Goal: Transaction & Acquisition: Purchase product/service

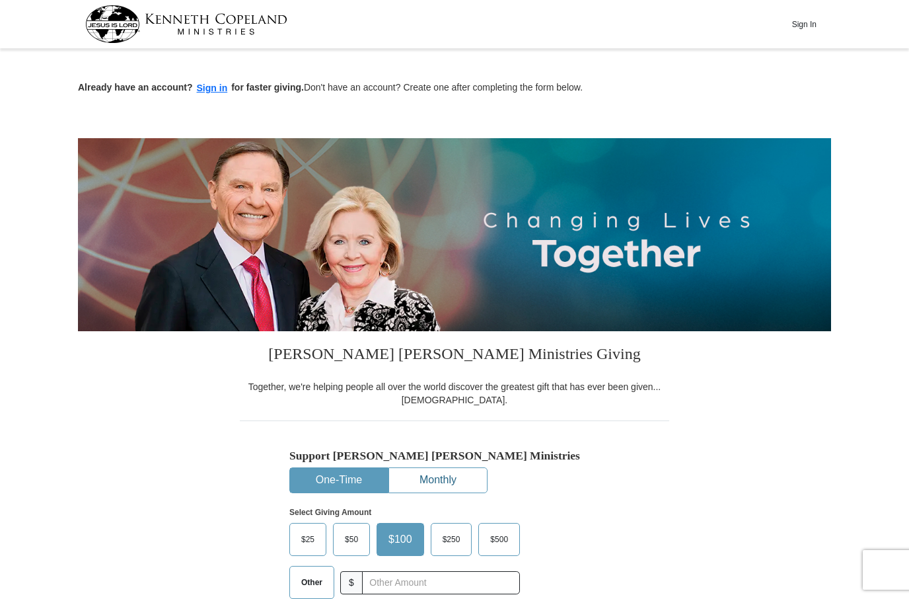
click at [440, 479] on button "Monthly" at bounding box center [438, 480] width 98 height 24
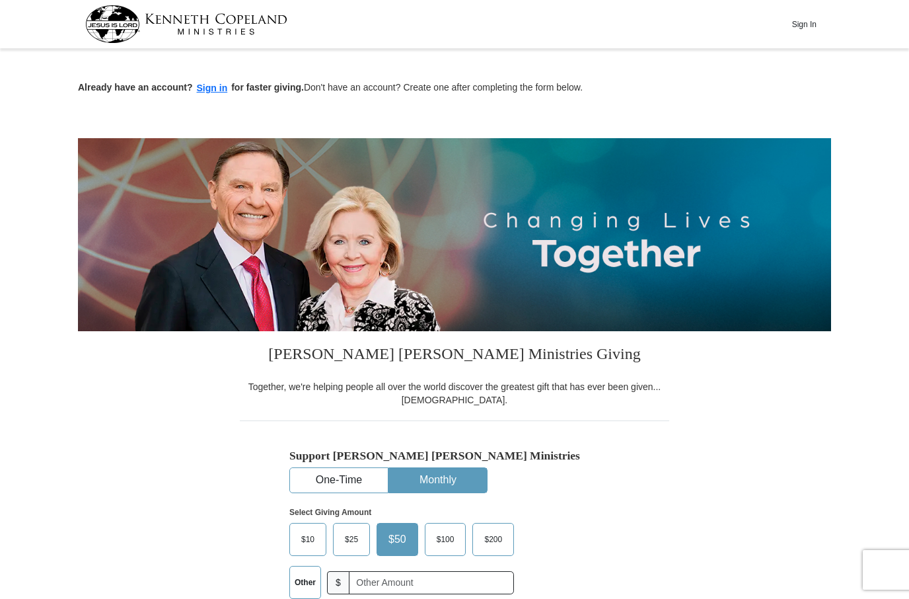
click at [562, 468] on div "Support Kenneth Copeland Ministries One-Time Monthly Select Giving Amount Amoun…" at bounding box center [454, 559] width 330 height 221
click at [574, 459] on h5 "Support [PERSON_NAME] [PERSON_NAME] Ministries" at bounding box center [454, 456] width 330 height 14
click at [566, 155] on img at bounding box center [454, 234] width 753 height 193
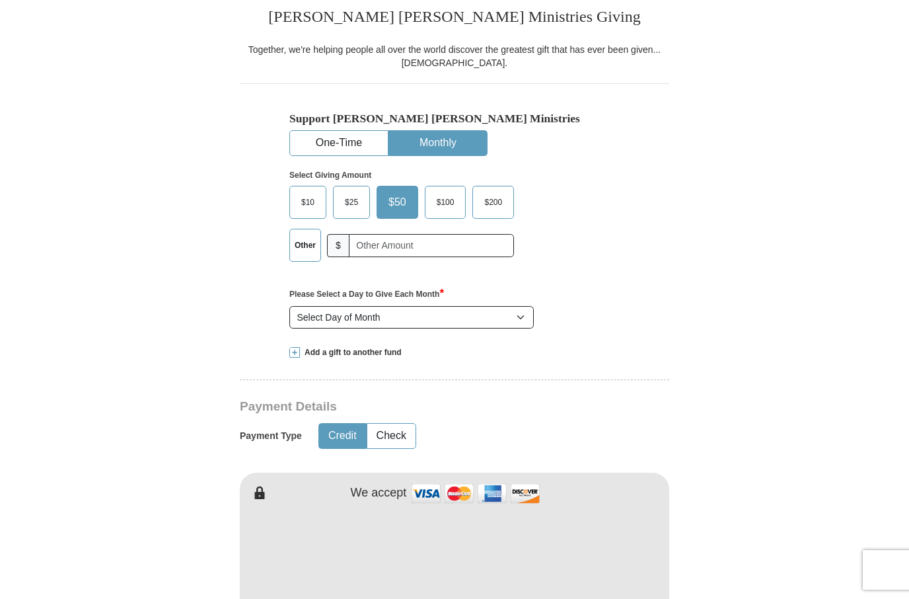
scroll to position [356, 0]
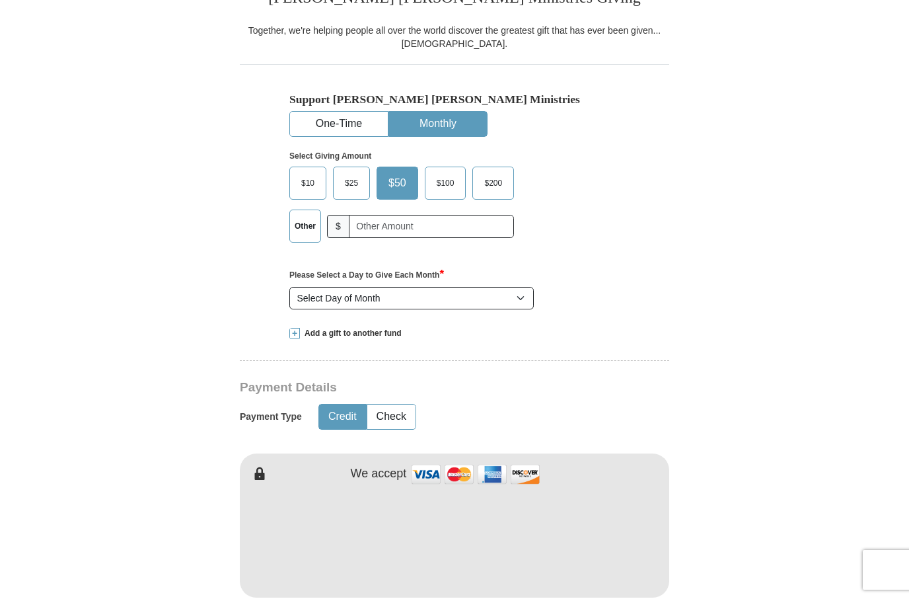
click at [381, 366] on hr at bounding box center [455, 365] width 430 height 10
click at [338, 122] on button "One-Time" at bounding box center [339, 124] width 98 height 24
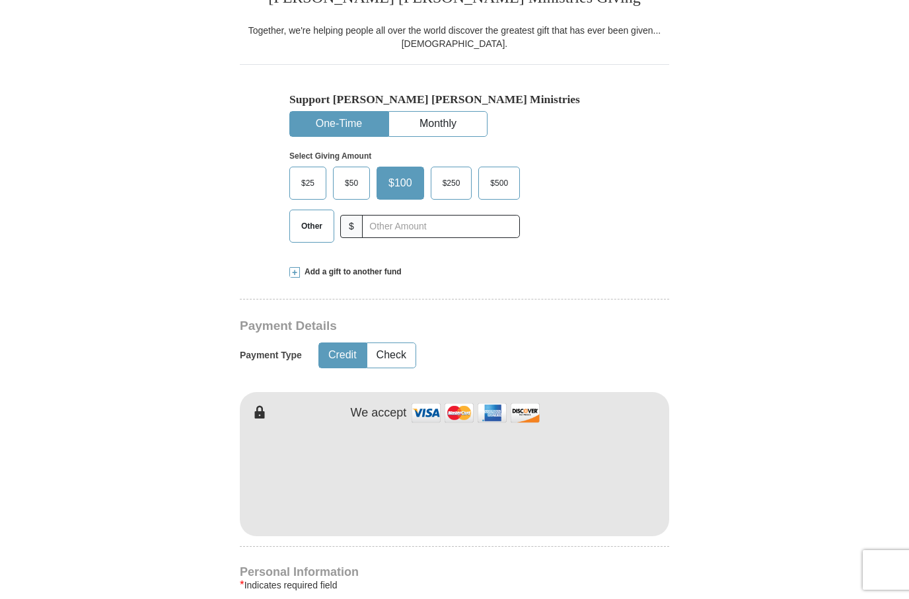
scroll to position [754, 0]
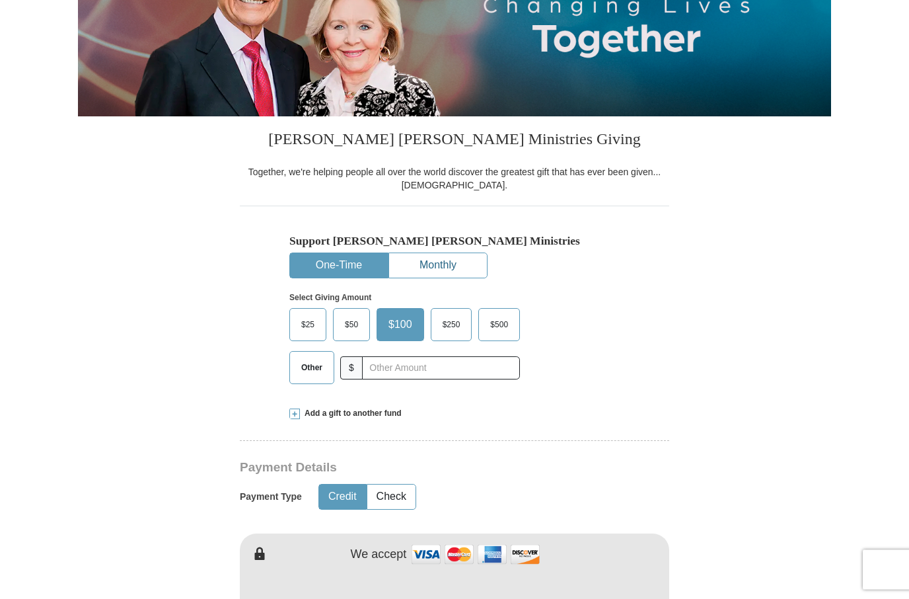
click at [470, 268] on button "Monthly" at bounding box center [438, 266] width 98 height 24
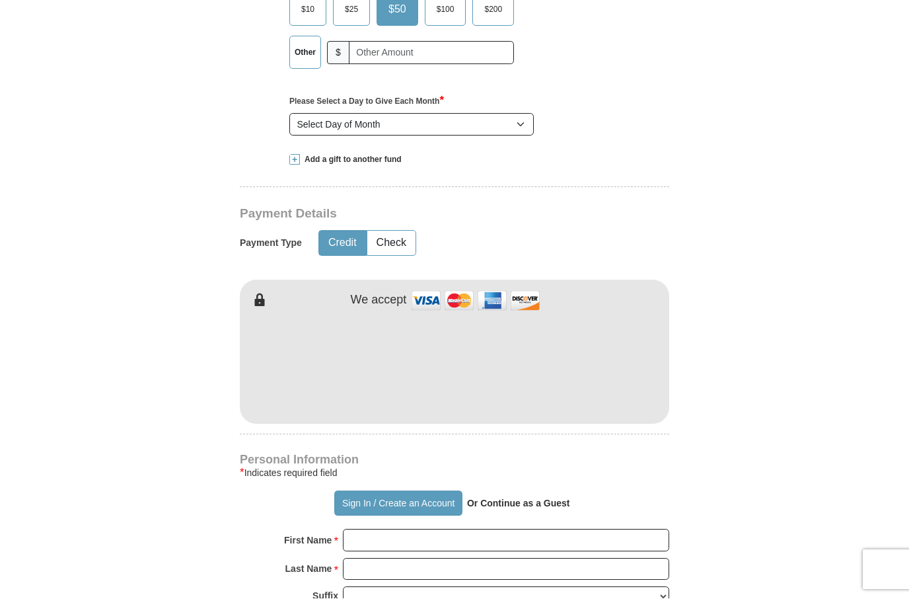
scroll to position [543, 0]
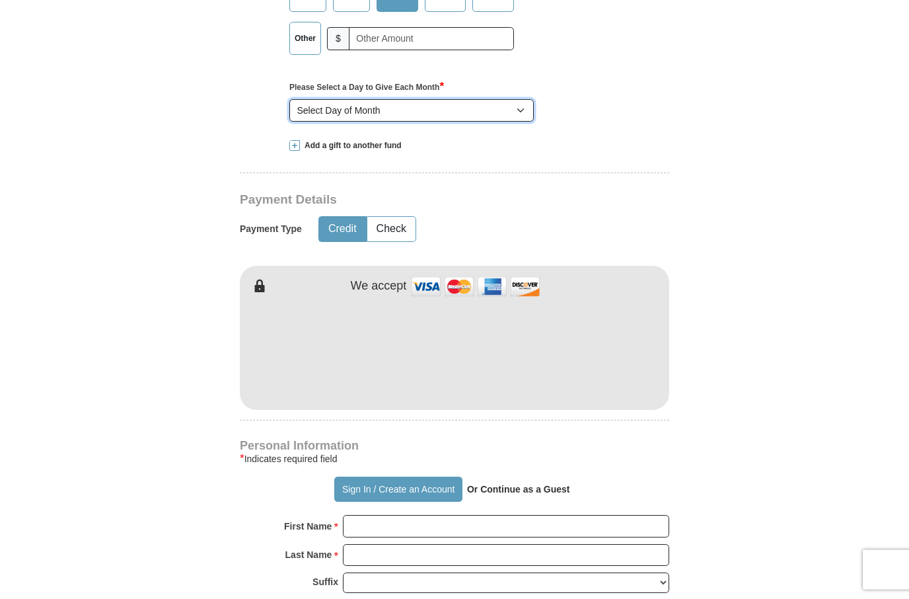
click at [523, 116] on select "Select Day of Month 1 2 3 4 5 6 7 8 9 10 11 12 13 14 15 16 17 18 19 20 21 22 23…" at bounding box center [411, 111] width 245 height 22
click at [522, 106] on select "Select Day of Month 1 2 3 4 5 6 7 8 9 10 11 12 13 14 15 16 17 18 19 20 21 22 23…" at bounding box center [411, 110] width 245 height 22
select select "2"
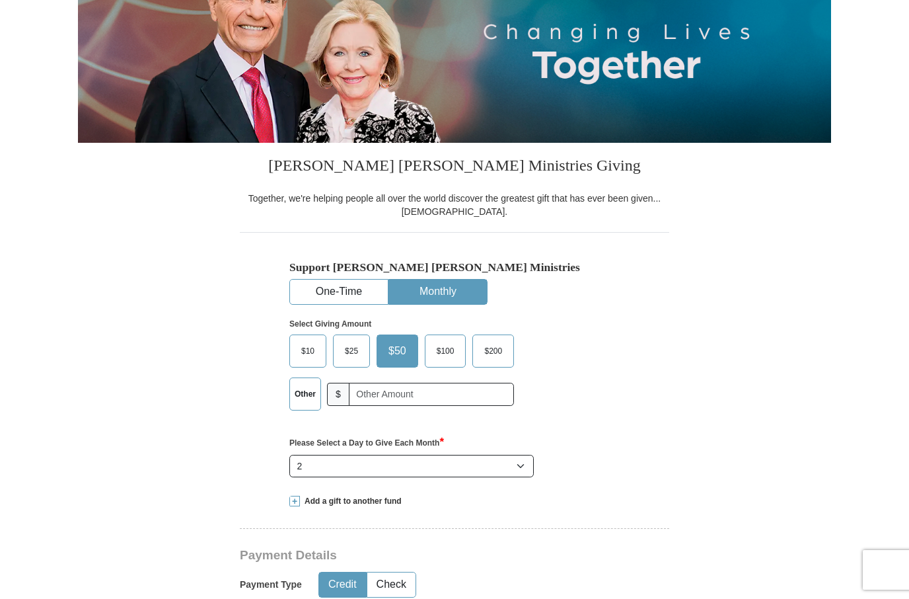
scroll to position [202, 0]
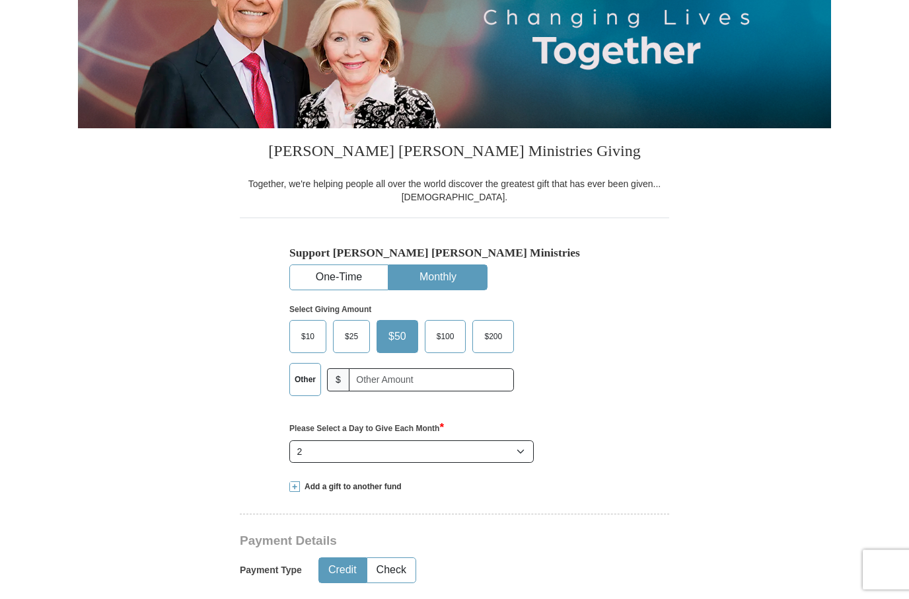
click at [648, 340] on div "Support Kenneth Copeland Ministries One-Time Monthly Select Giving Amount Amoun…" at bounding box center [455, 343] width 430 height 250
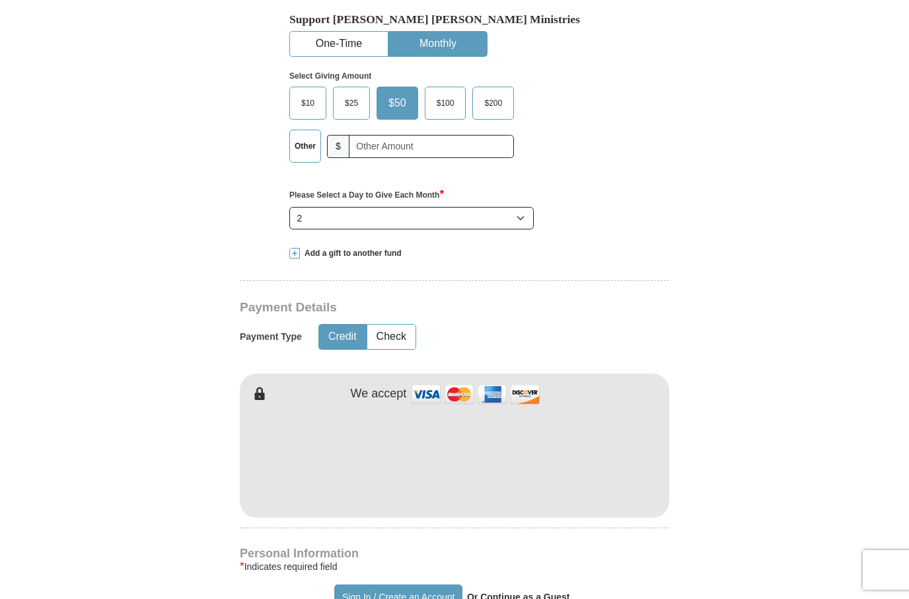
scroll to position [520, 0]
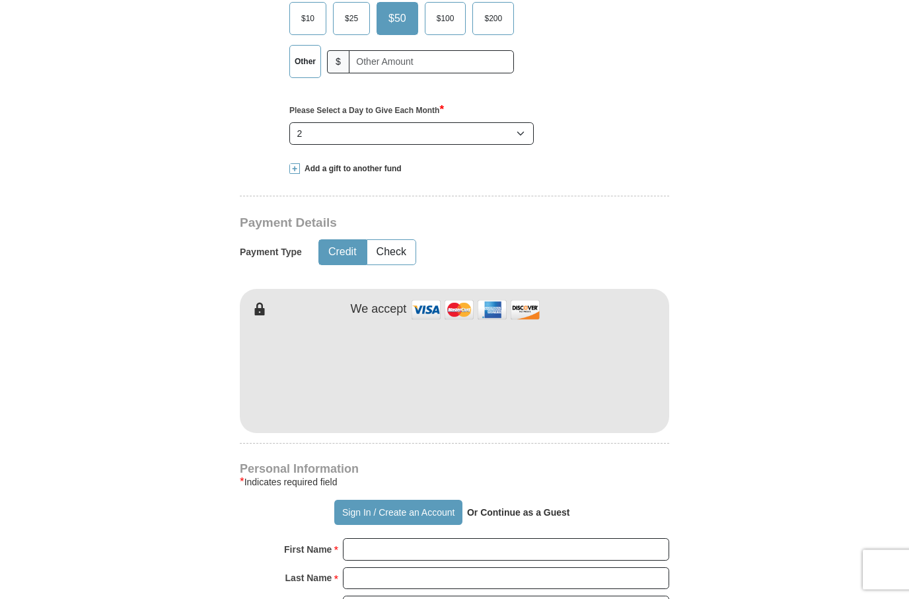
click at [755, 372] on form "Already have an account? Sign in for faster giving. Don't have an account? Crea…" at bounding box center [454, 402] width 753 height 1738
click at [769, 248] on form "Already have an account? Sign in for faster giving. Don't have an account? Crea…" at bounding box center [454, 402] width 753 height 1738
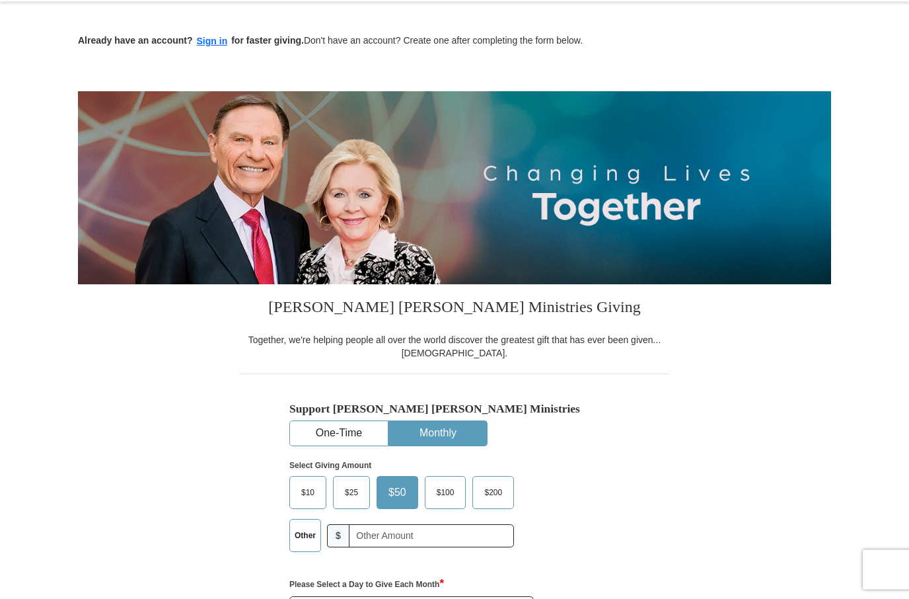
scroll to position [0, 0]
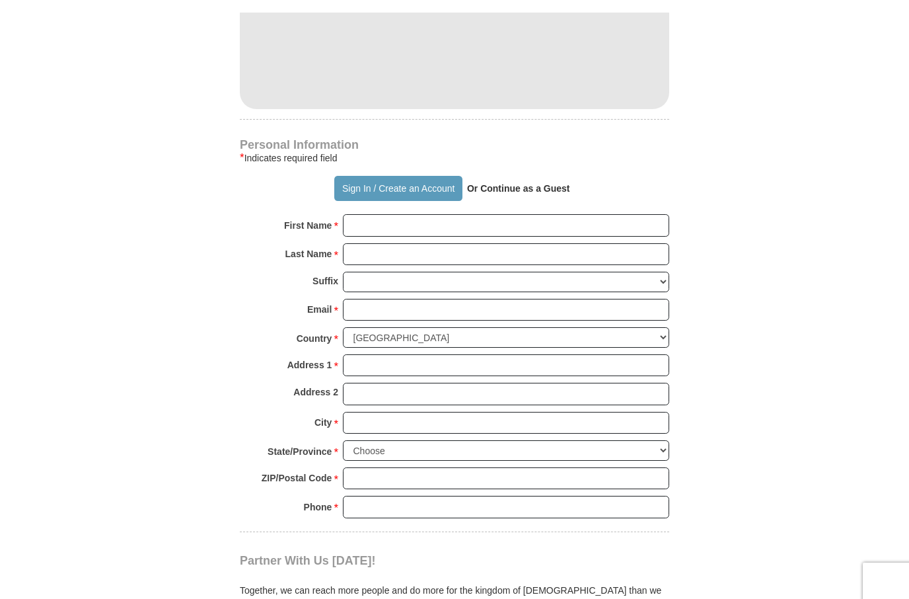
click at [729, 458] on form "Already have an account? Sign in for faster giving. Don't have an account? Crea…" at bounding box center [454, 65] width 753 height 1738
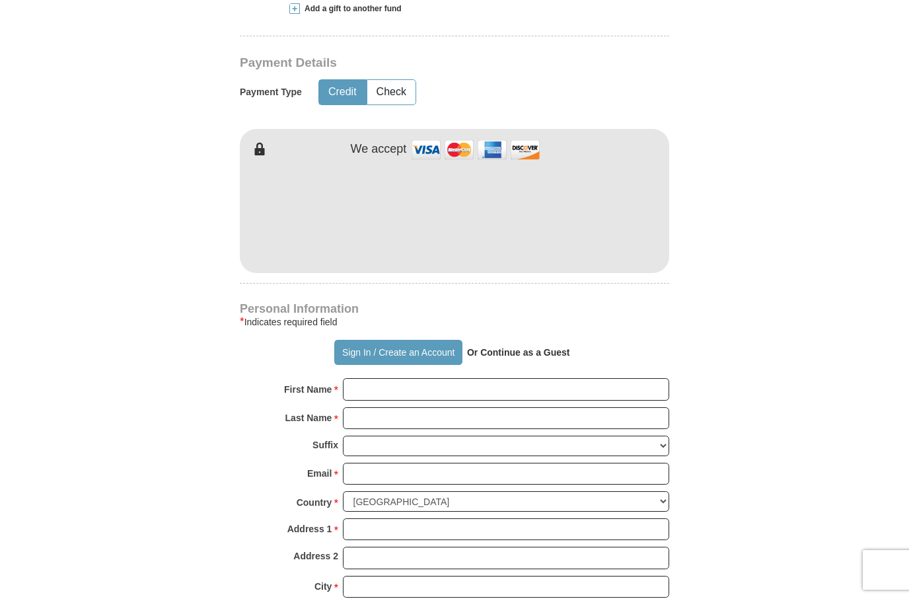
scroll to position [679, 0]
click at [746, 344] on form "Already have an account? Sign in for faster giving. Don't have an account? Crea…" at bounding box center [454, 242] width 753 height 1738
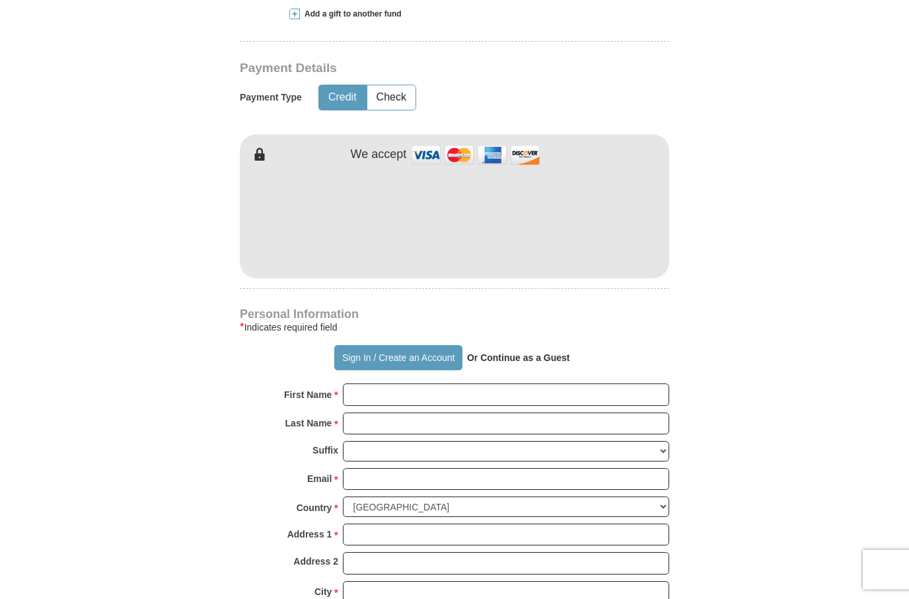
click at [754, 266] on form "Already have an account? Sign in for faster giving. Don't have an account? Crea…" at bounding box center [454, 247] width 753 height 1738
click at [716, 193] on form "Already have an account? Sign in for faster giving. Don't have an account? Crea…" at bounding box center [454, 247] width 753 height 1738
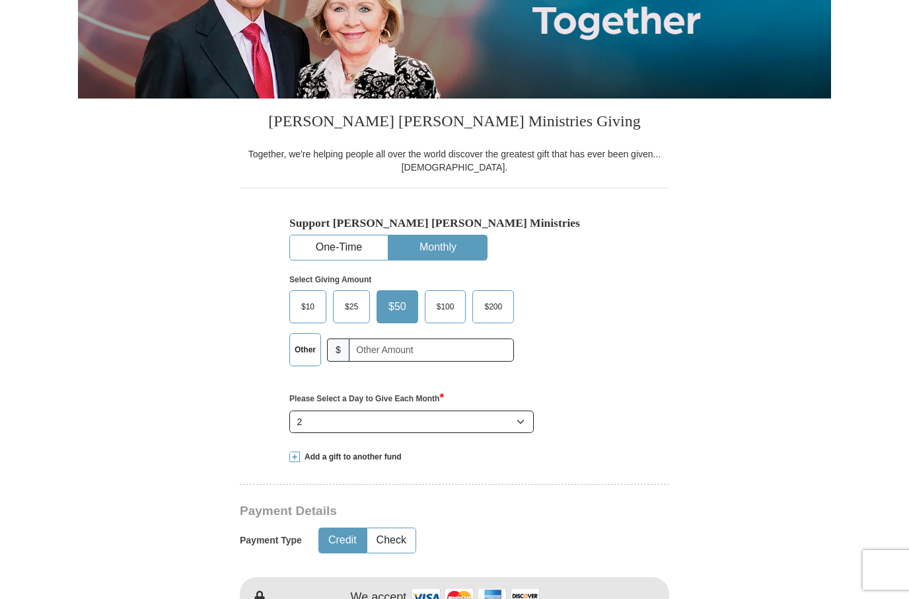
scroll to position [0, 0]
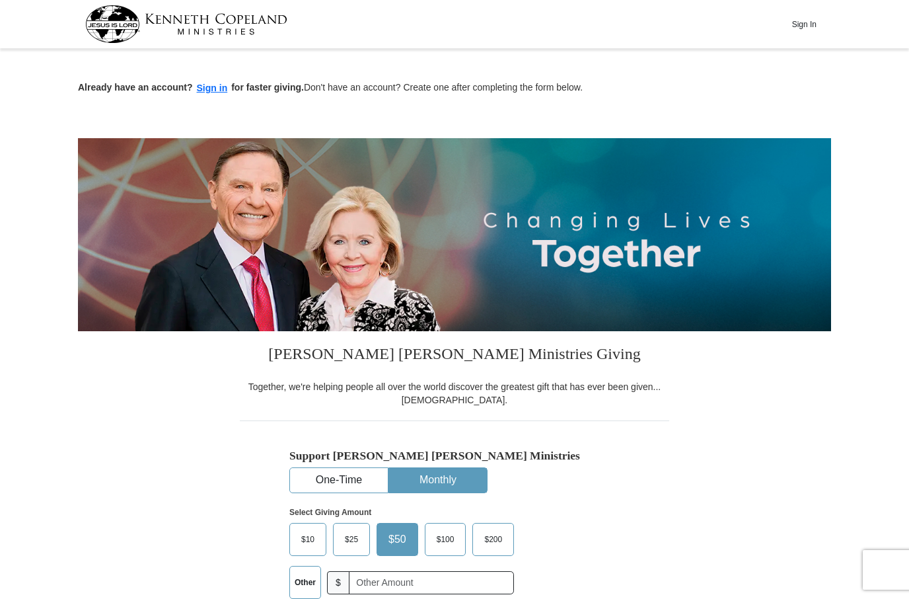
click at [264, 423] on div "Support Kenneth Copeland Ministries One-Time Monthly Select Giving Amount Amoun…" at bounding box center [455, 545] width 430 height 250
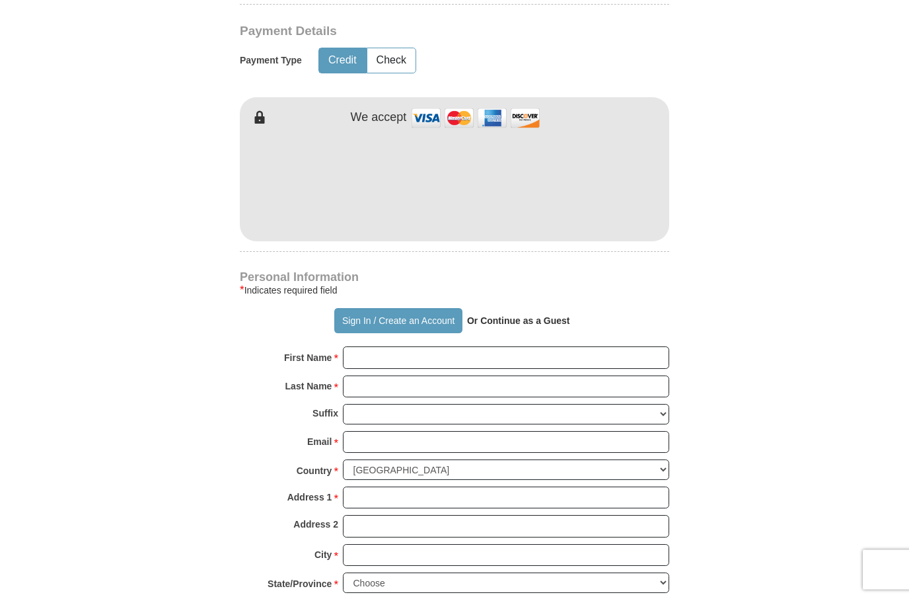
scroll to position [614, 0]
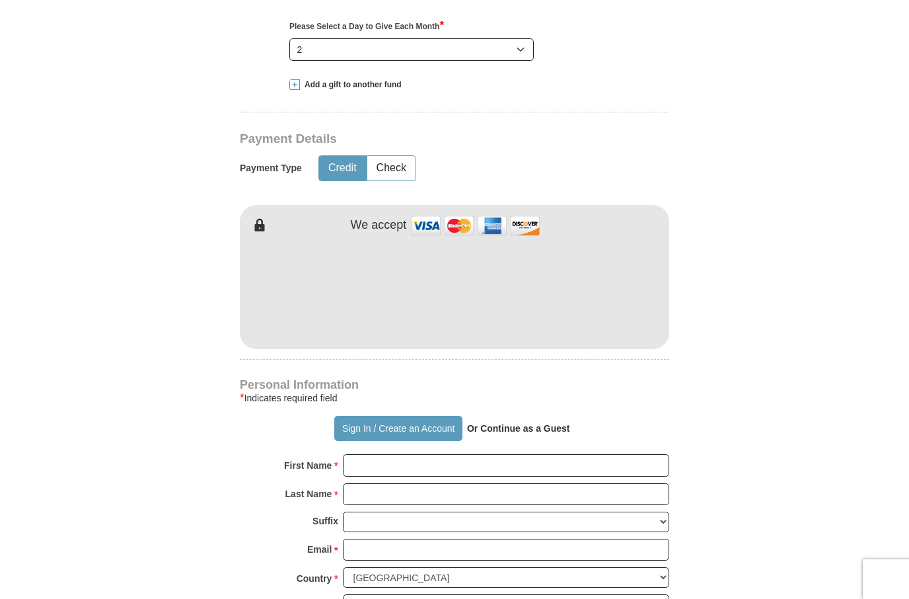
click at [830, 346] on form "Already have an account? Sign in for faster giving. Don't have an account? Crea…" at bounding box center [454, 308] width 753 height 1738
click at [829, 274] on form "Already have an account? Sign in for faster giving. Don't have an account? Crea…" at bounding box center [454, 308] width 753 height 1738
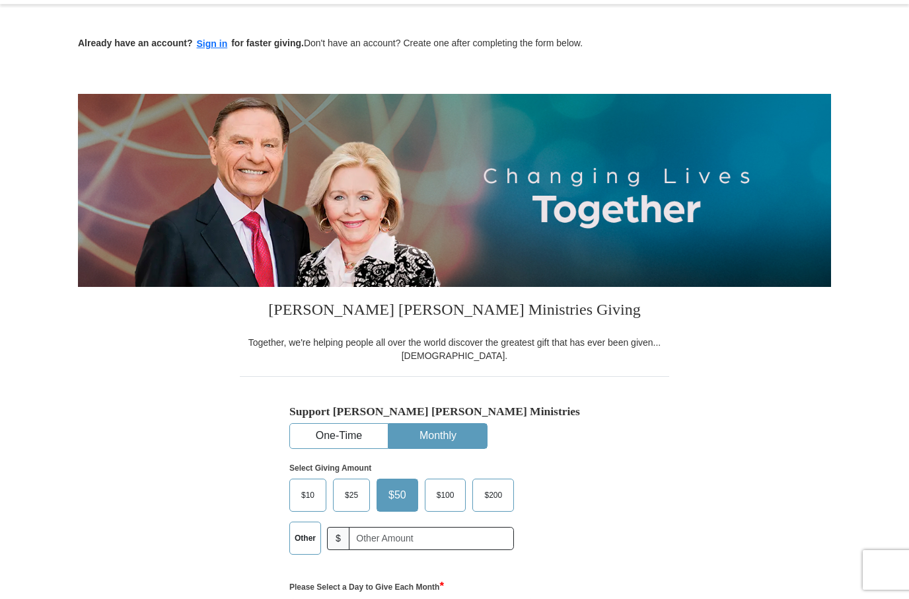
scroll to position [0, 0]
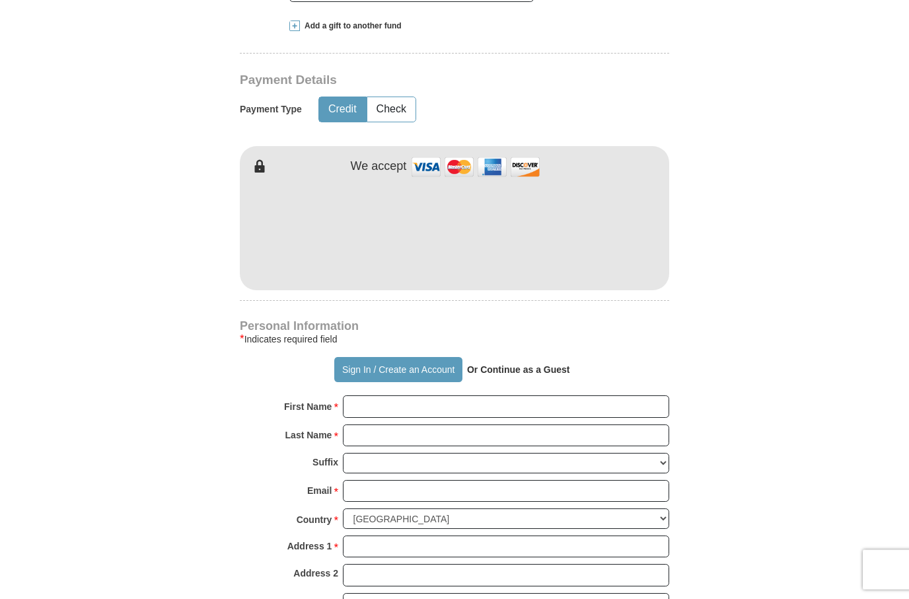
click at [699, 381] on form "Already have an account? Sign in for faster giving. Don't have an account? Crea…" at bounding box center [454, 259] width 753 height 1738
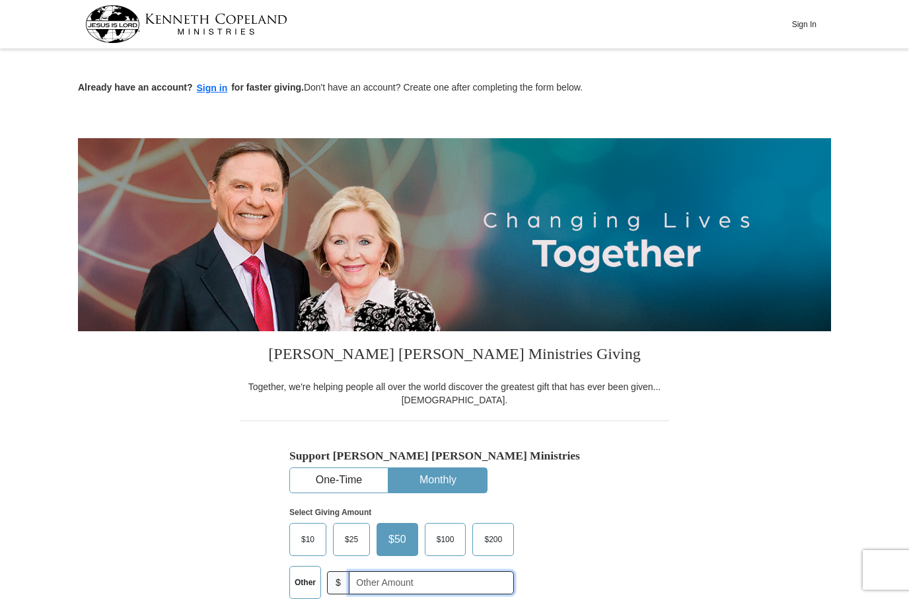
click at [509, 590] on input "text" at bounding box center [431, 582] width 165 height 23
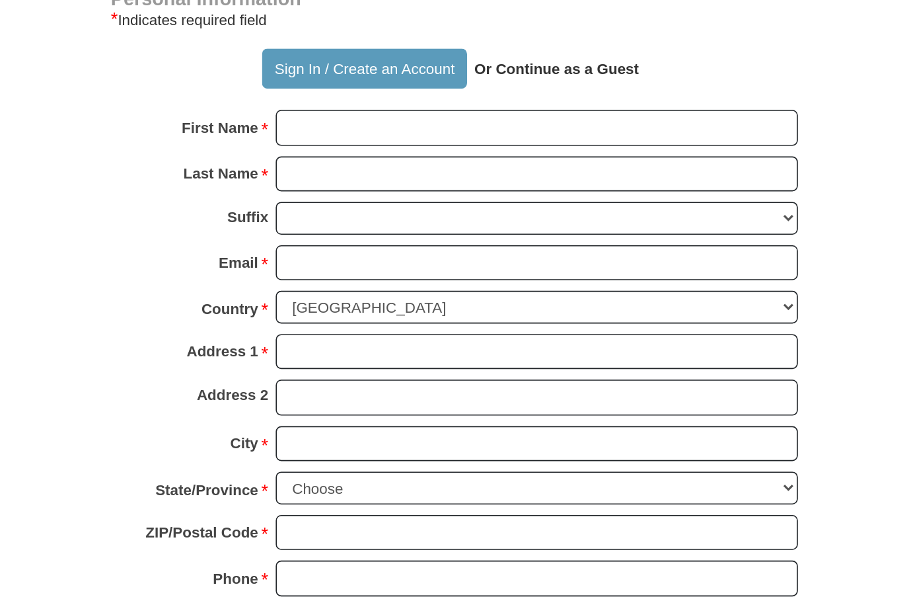
scroll to position [654, 0]
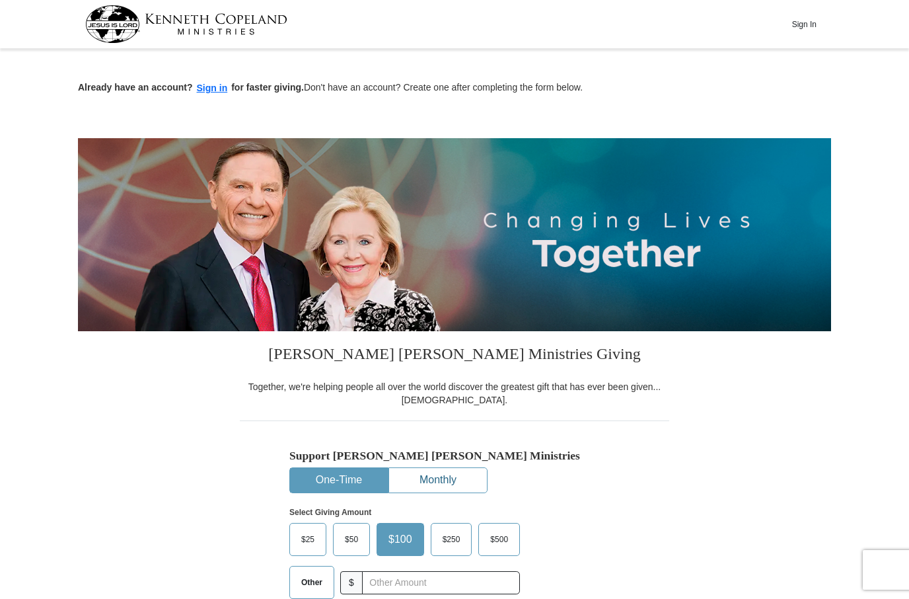
click at [462, 474] on button "Monthly" at bounding box center [438, 480] width 98 height 24
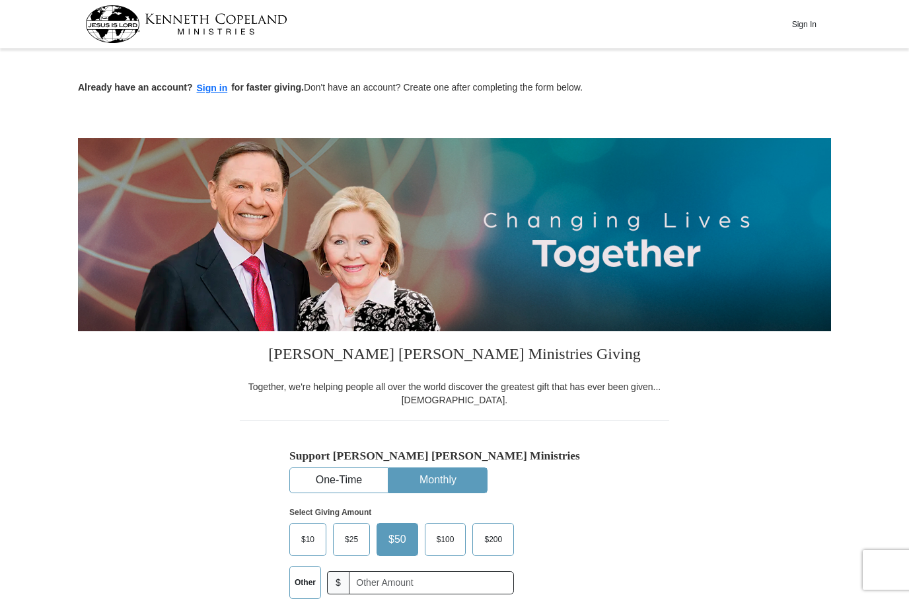
click at [551, 499] on div "Select Giving Amount Amount must be a valid number The total gift cannot be les…" at bounding box center [454, 551] width 330 height 116
click at [535, 230] on img at bounding box center [454, 234] width 753 height 193
click at [519, 275] on img at bounding box center [454, 234] width 753 height 193
click at [505, 493] on div "Select Giving Amount Amount must be a valid number The total gift cannot be les…" at bounding box center [454, 551] width 330 height 116
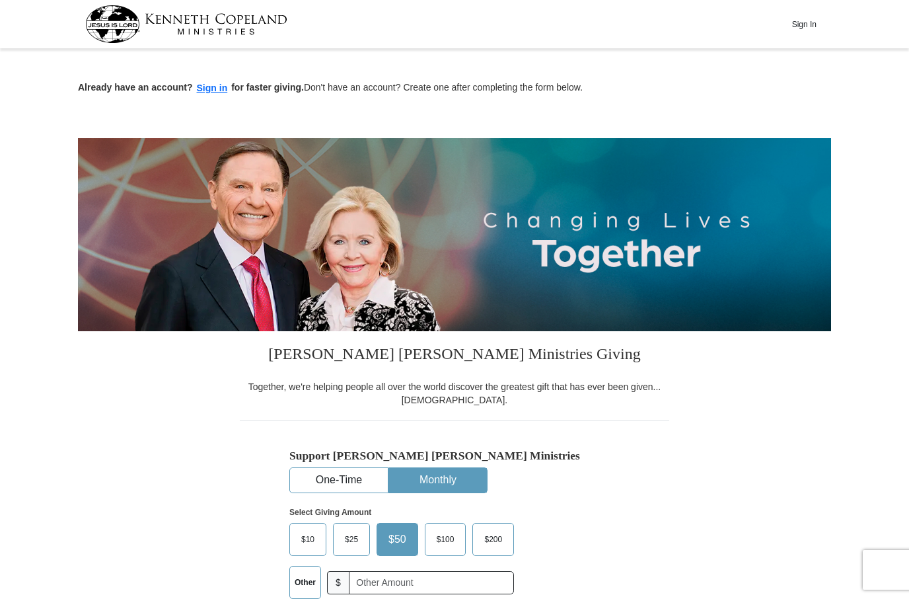
click at [486, 200] on img at bounding box center [454, 234] width 753 height 193
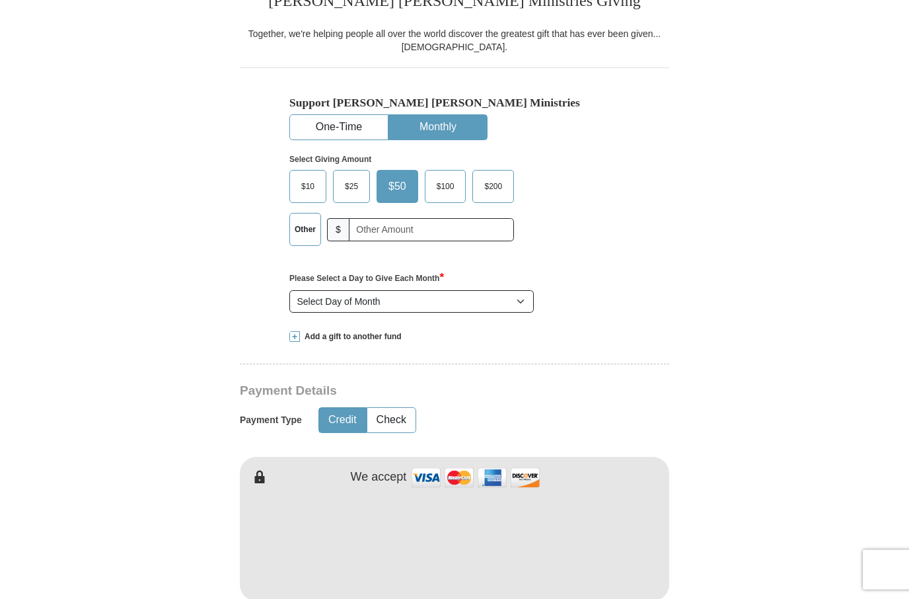
scroll to position [352, 0]
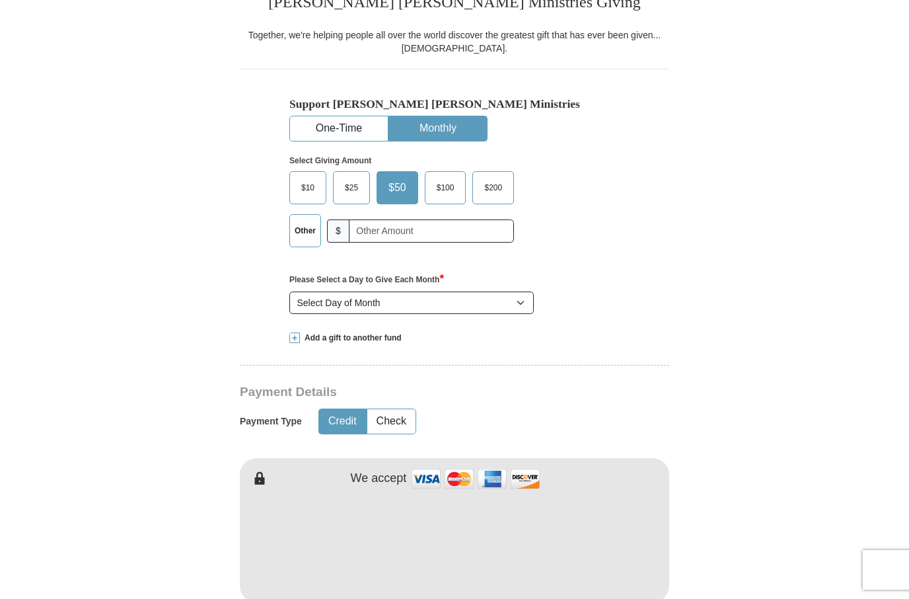
click at [541, 338] on div "Add a gift to another fund" at bounding box center [454, 337] width 330 height 11
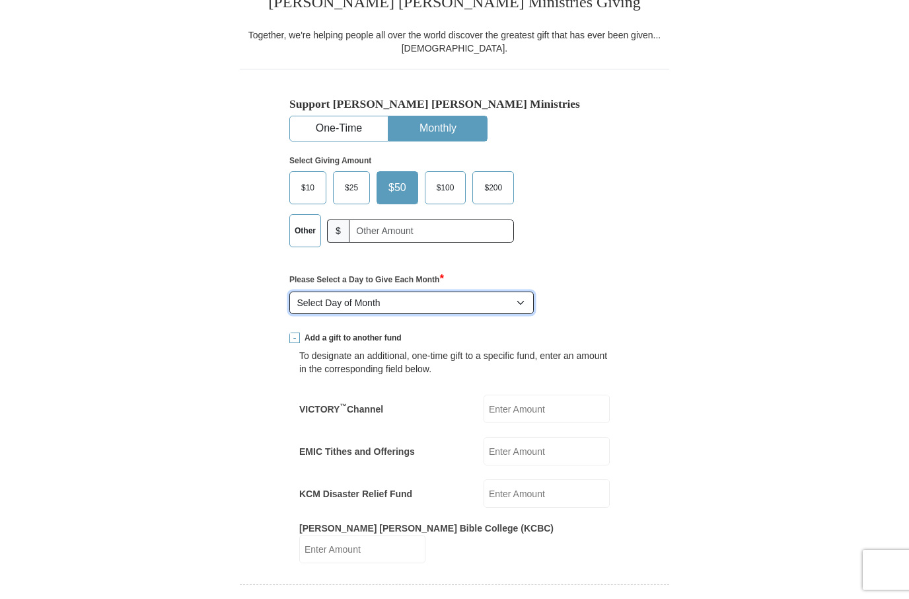
click at [523, 307] on select "Select Day of Month 1 2 3 4 5 6 7 8 9 10 11 12 13 14 15 16 17 18 19 20 21 22 23…" at bounding box center [411, 302] width 245 height 22
click at [524, 395] on input "VICTORY ™ Channel" at bounding box center [547, 409] width 126 height 28
click at [648, 293] on div "Support Kenneth Copeland Ministries One-Time Monthly Select Giving Amount Amoun…" at bounding box center [455, 194] width 430 height 250
click at [532, 297] on select "Select Day of Month 1 2 3 4 5 6 7 8 9 10 11 12 13 14 15 16 17 18 19 20 21 22 23…" at bounding box center [411, 302] width 245 height 22
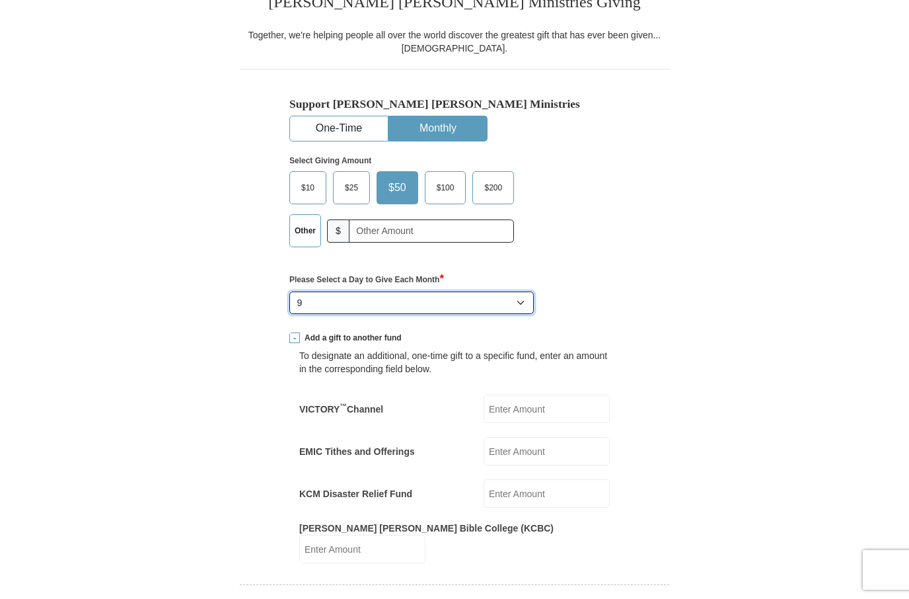
click at [517, 302] on select "Select Day of Month 1 2 3 4 5 6 7 8 9 10 11 12 13 14 15 16 17 18 19 20 21 22 23…" at bounding box center [411, 302] width 245 height 22
click at [514, 299] on select "Select Day of Month 1 2 3 4 5 6 7 8 9 10 11 12 13 14 15 16 17 18 19 20 21 22 23…" at bounding box center [411, 302] width 245 height 22
click at [424, 50] on div "Together, we're helping people all over the world discover the greatest gift th…" at bounding box center [455, 41] width 430 height 26
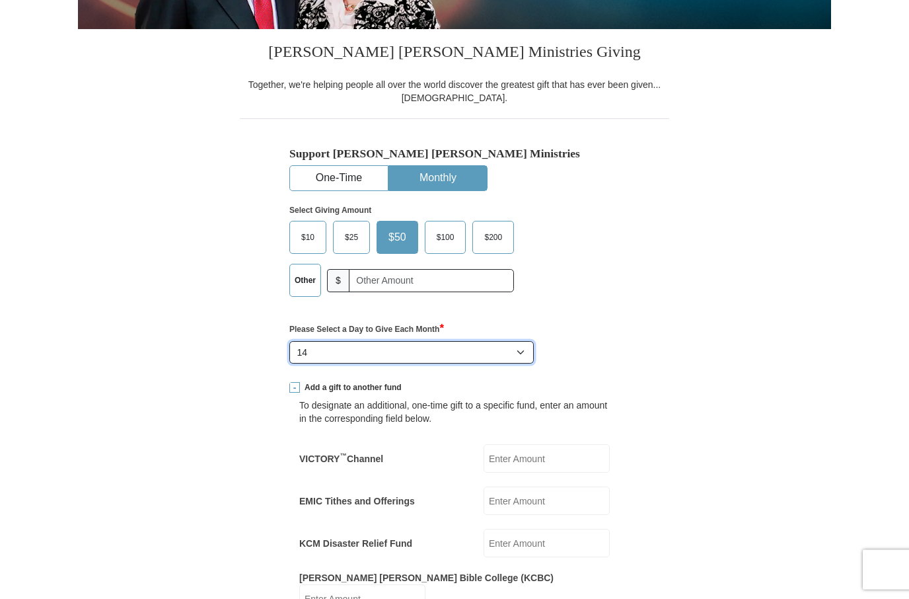
click at [528, 350] on select "Select Day of Month 1 2 3 4 5 6 7 8 9 10 11 12 13 14 15 16 17 18 19 20 21 22 23…" at bounding box center [411, 353] width 245 height 22
click at [520, 348] on select "Select Day of Month 1 2 3 4 5 6 7 8 9 10 11 12 13 14 15 16 17 18 19 20 21 22 23…" at bounding box center [411, 352] width 245 height 22
click at [529, 351] on select "Select Day of Month 1 2 3 4 5 6 7 8 9 10 11 12 13 14 15 16 17 18 19 20 21 22 23…" at bounding box center [411, 352] width 245 height 22
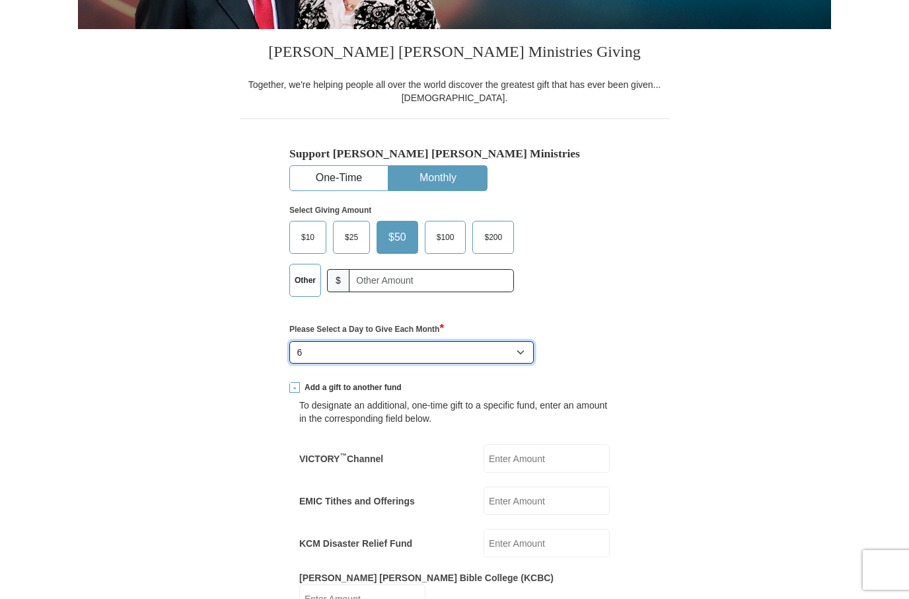
click at [523, 348] on select "Select Day of Month 1 2 3 4 5 6 7 8 9 10 11 12 13 14 15 16 17 18 19 20 21 22 23…" at bounding box center [411, 352] width 245 height 22
select select "2"
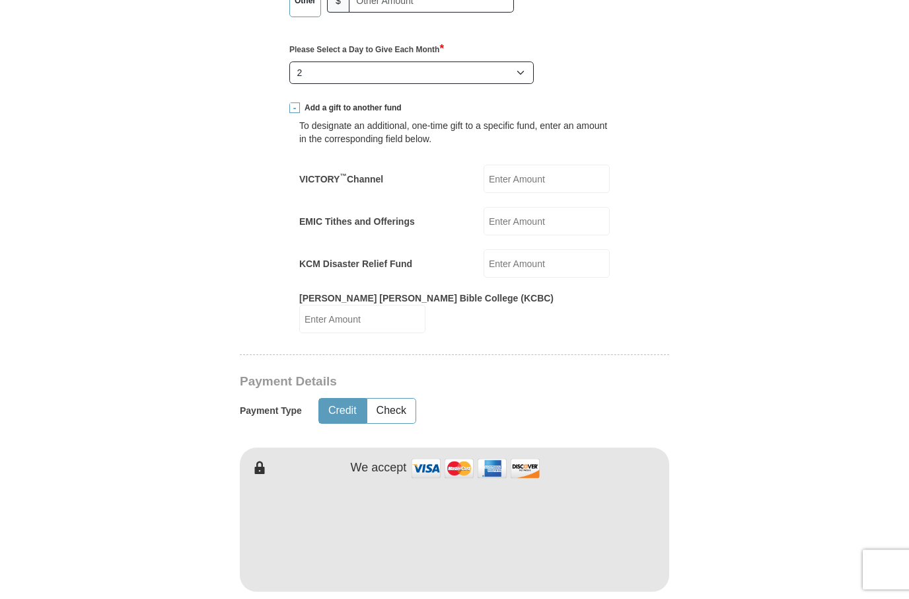
scroll to position [582, 0]
click at [583, 52] on label "Please Select a Day to Give Each Month *" at bounding box center [454, 49] width 330 height 16
click at [534, 61] on select "Select Day of Month 1 2 3 4 5 6 7 8 9 10 11 12 13 14 15 16 17 18 19 20 21 22 23…" at bounding box center [411, 72] width 245 height 22
click at [699, 109] on form "Already have an account? Sign in for faster giving. Don't have an account? Crea…" at bounding box center [454, 450] width 753 height 1958
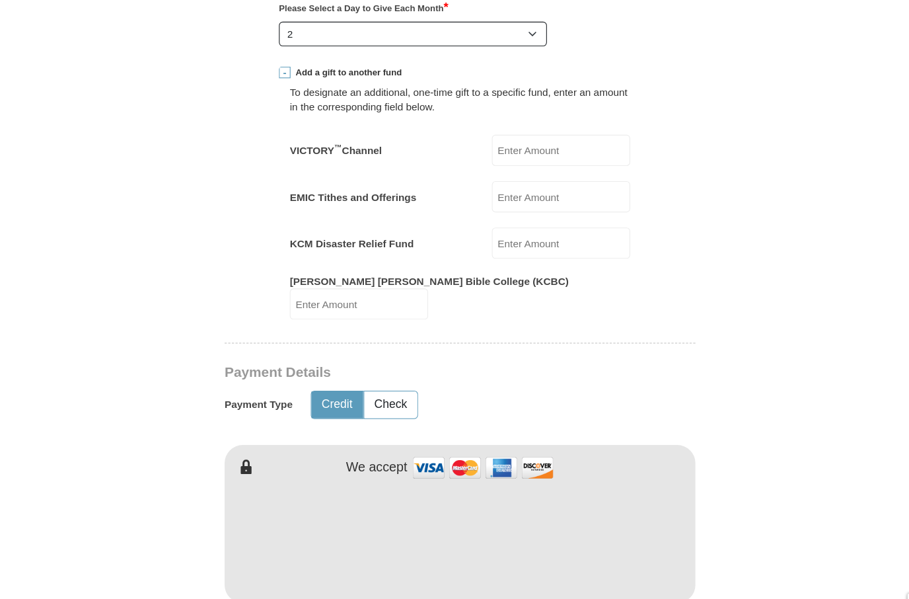
scroll to position [616, 0]
click at [640, 11] on form "Already have an account? Sign in for faster giving. Don't have an account? Crea…" at bounding box center [454, 416] width 753 height 1958
click at [642, 48] on form "Already have an account? Sign in for faster giving. Don't have an account? Crea…" at bounding box center [454, 416] width 753 height 1958
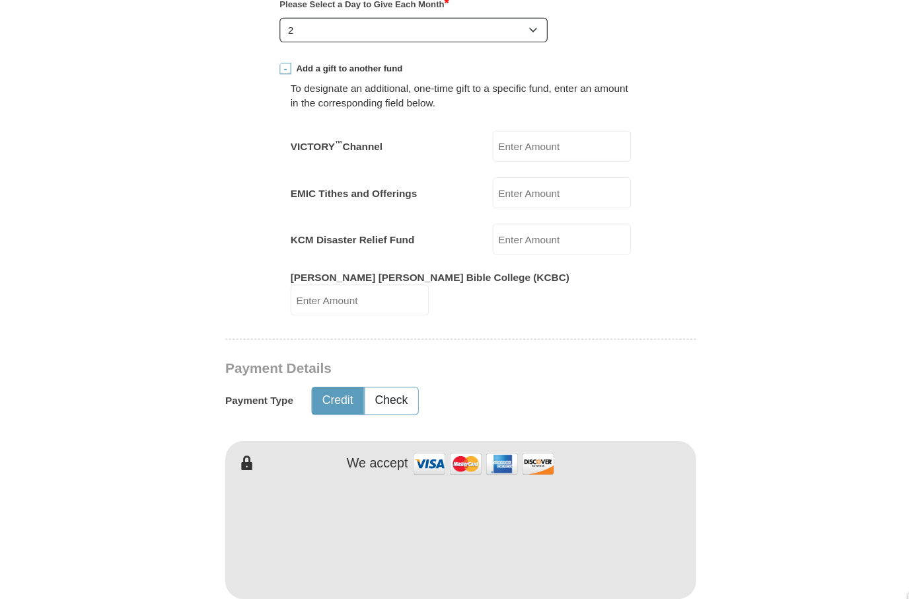
click at [487, 410] on div "We accept" at bounding box center [455, 482] width 430 height 144
click at [508, 171] on input "EMIC Tithes and Offerings" at bounding box center [547, 185] width 126 height 28
type input "7"
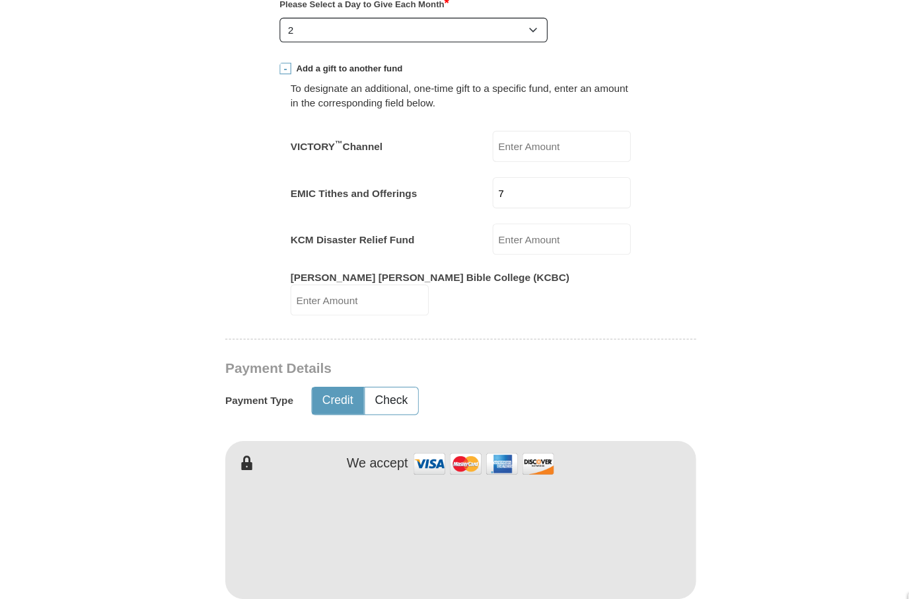
click at [584, 132] on div "To designate an additional, one-time gift to a specific fund, enter an amount i…" at bounding box center [454, 186] width 330 height 219
click at [434, 94] on div "To designate an additional, one-time gift to a specific fund, enter an amount i…" at bounding box center [454, 96] width 311 height 26
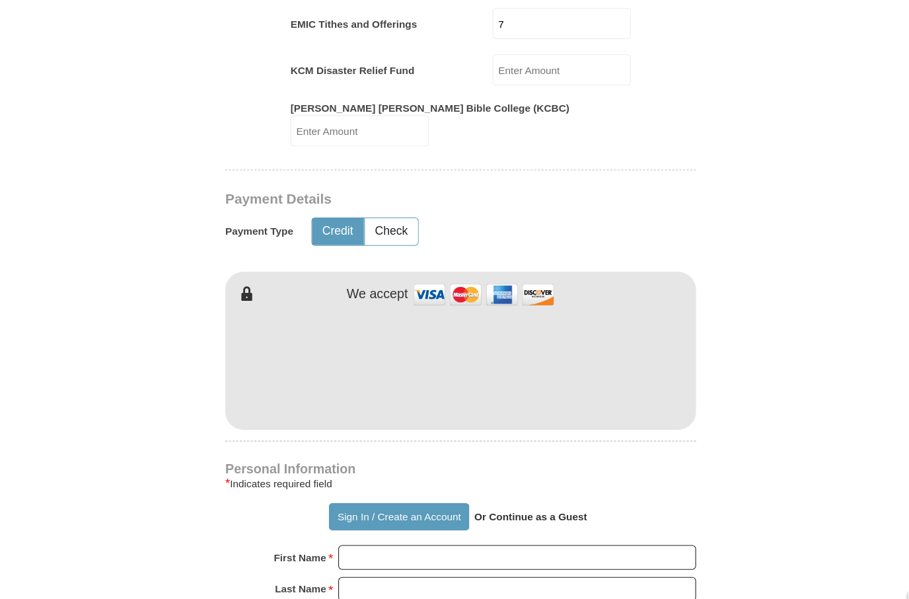
scroll to position [773, 0]
click at [469, 40] on div "To designate an additional, one-time gift to a specific fund, enter an amount i…" at bounding box center [454, 31] width 311 height 219
click at [456, 371] on iframe at bounding box center [455, 340] width 430 height 112
click at [465, 562] on select "Jr Sr I II III IV V VI" at bounding box center [506, 572] width 327 height 20
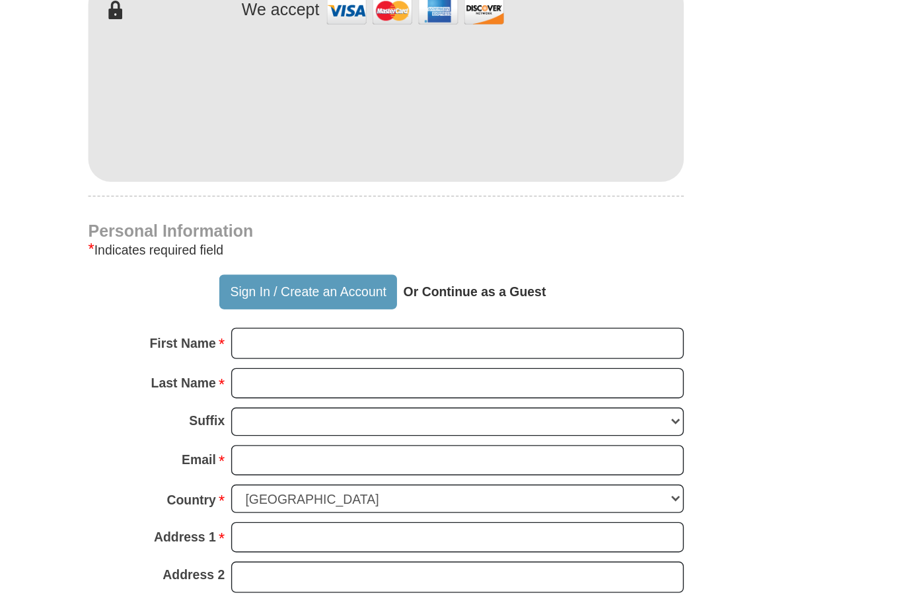
scroll to position [913, 0]
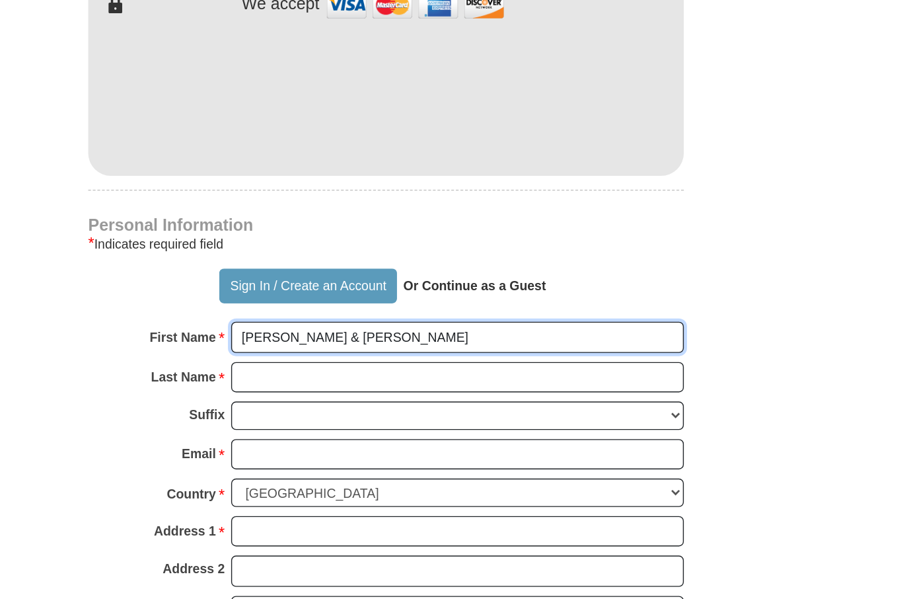
type input "Bernard & Mary"
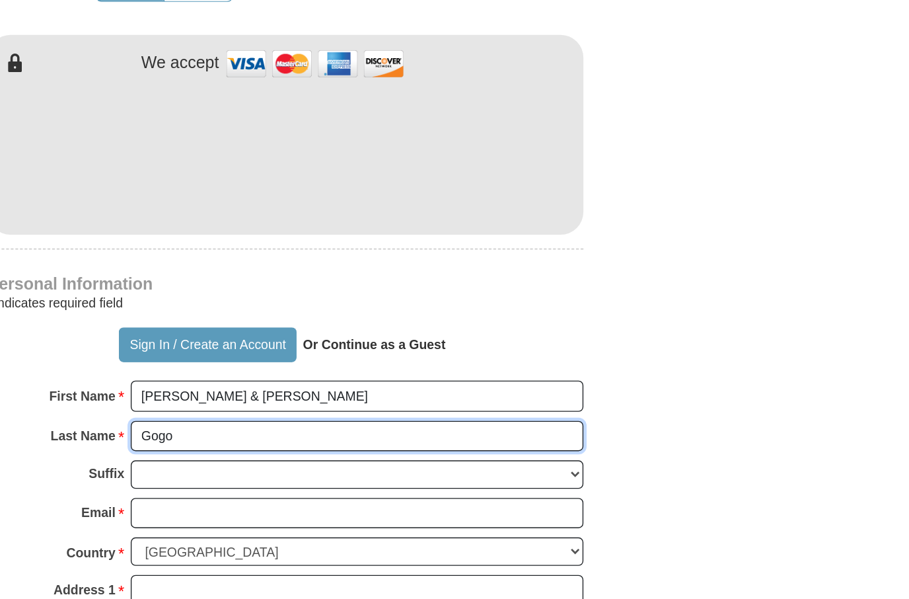
scroll to position [1004, 0]
type input "Gogo"
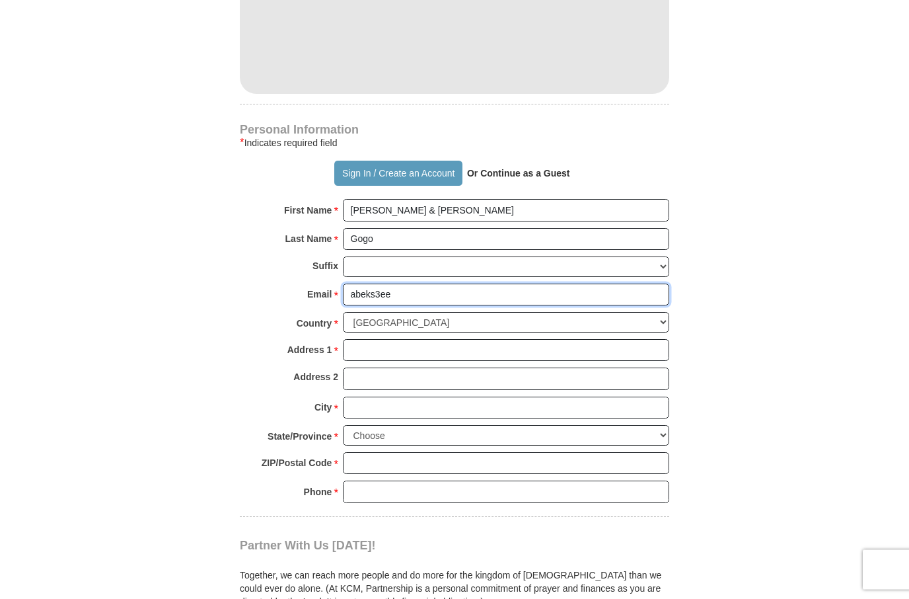
scroll to position [1079, 0]
type input "abeks38@yahoo.com"
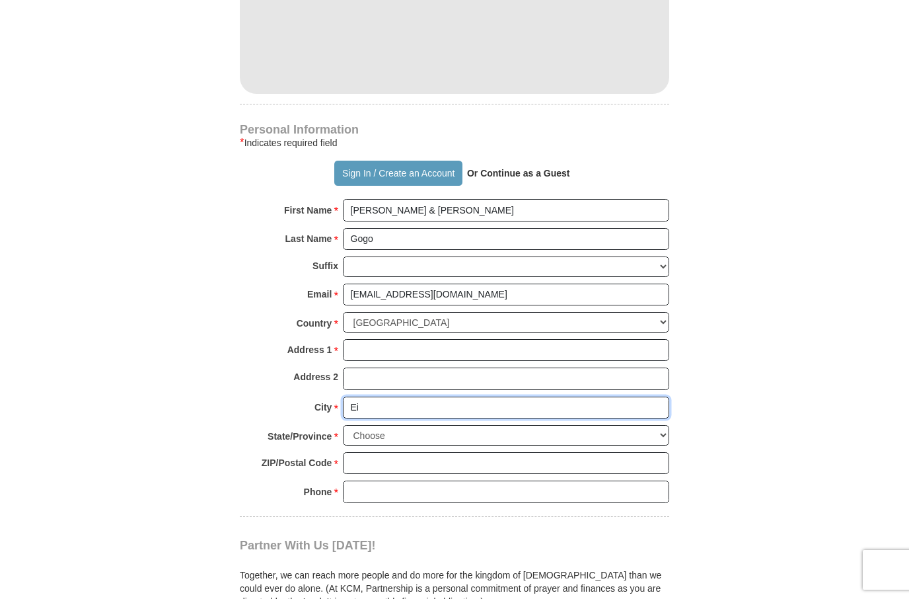
type input "E"
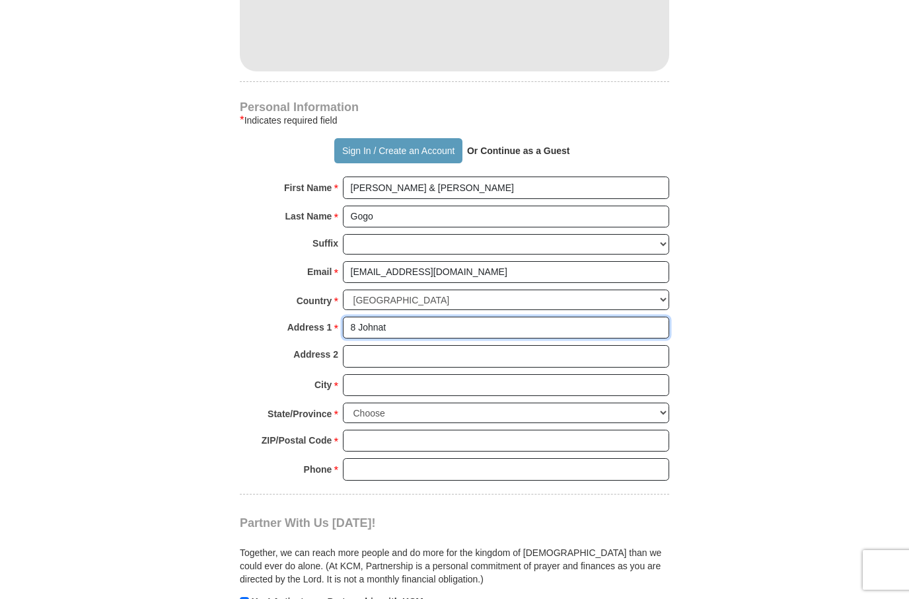
scroll to position [1106, 0]
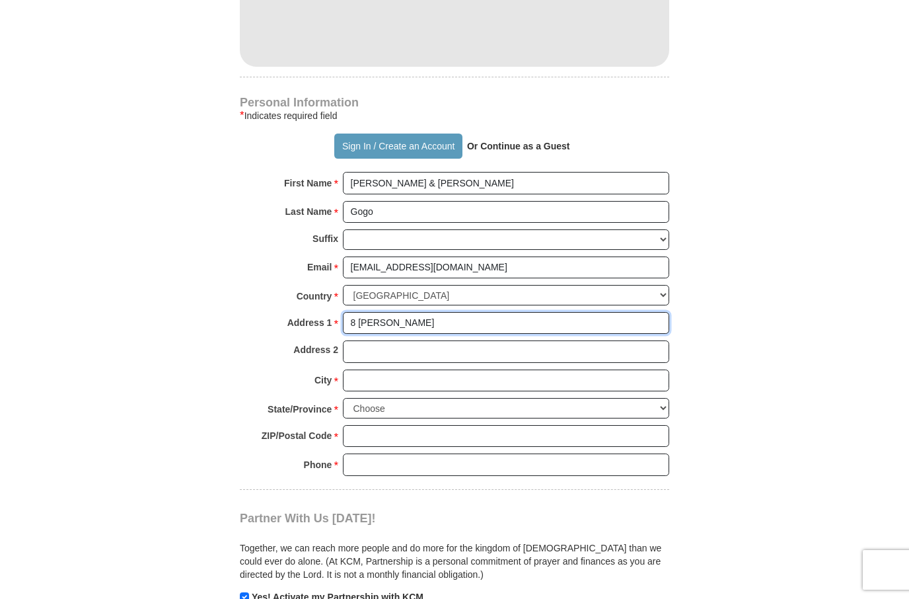
type input "8 Johnathan"
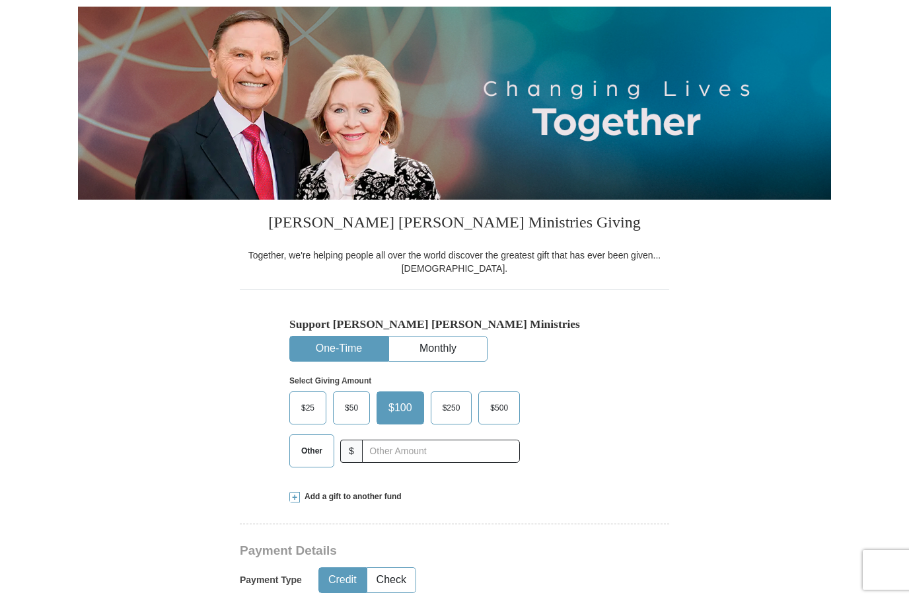
scroll to position [128, 0]
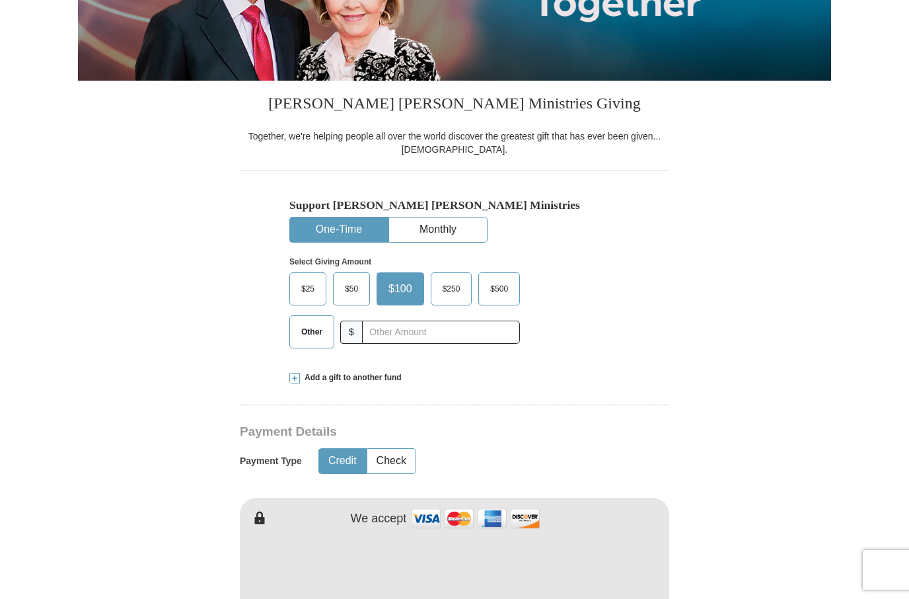
scroll to position [276, 0]
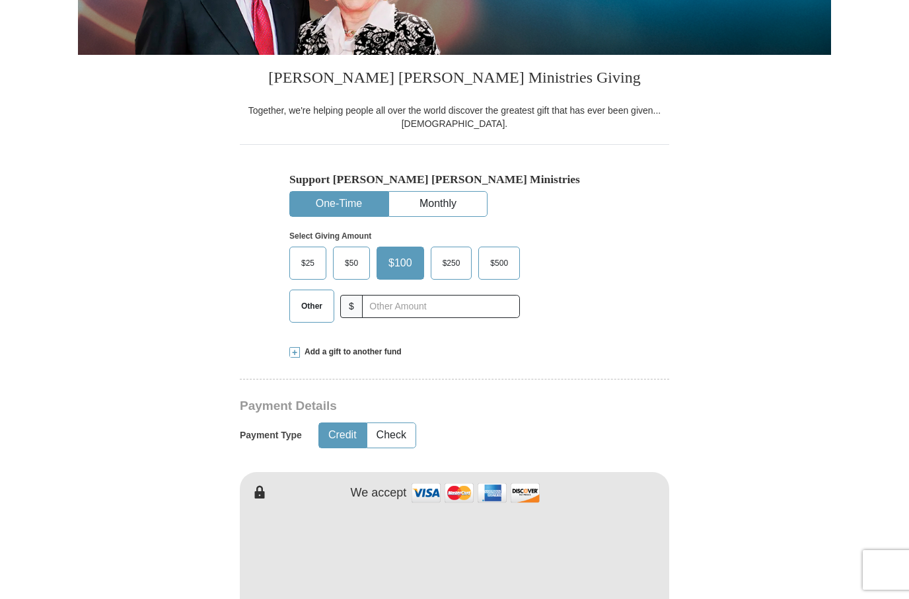
click at [751, 462] on form "Already have an account? Sign in for faster giving. Don't have an account? Crea…" at bounding box center [454, 587] width 753 height 1621
click at [750, 461] on form "Already have an account? Sign in for faster giving. Don't have an account? Crea…" at bounding box center [454, 587] width 753 height 1621
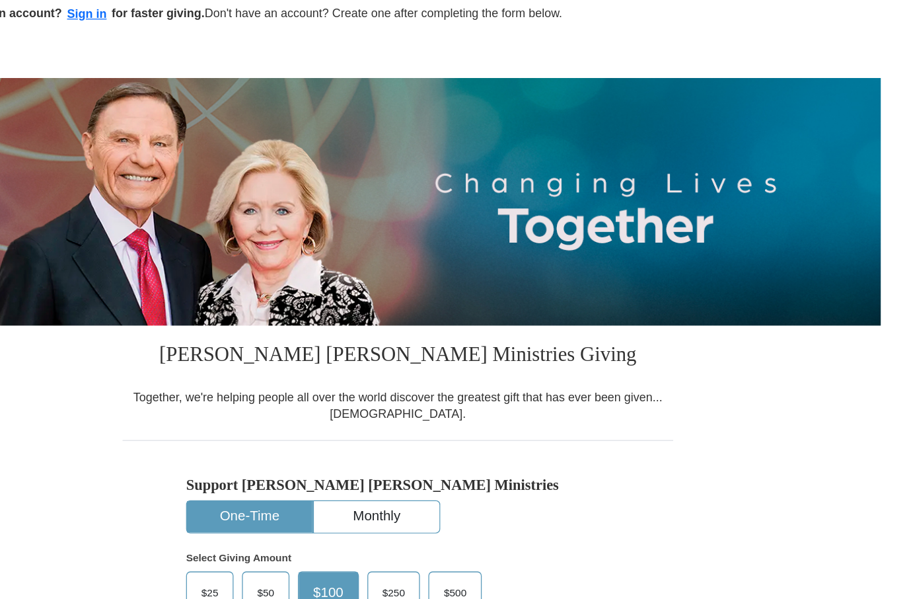
scroll to position [0, 0]
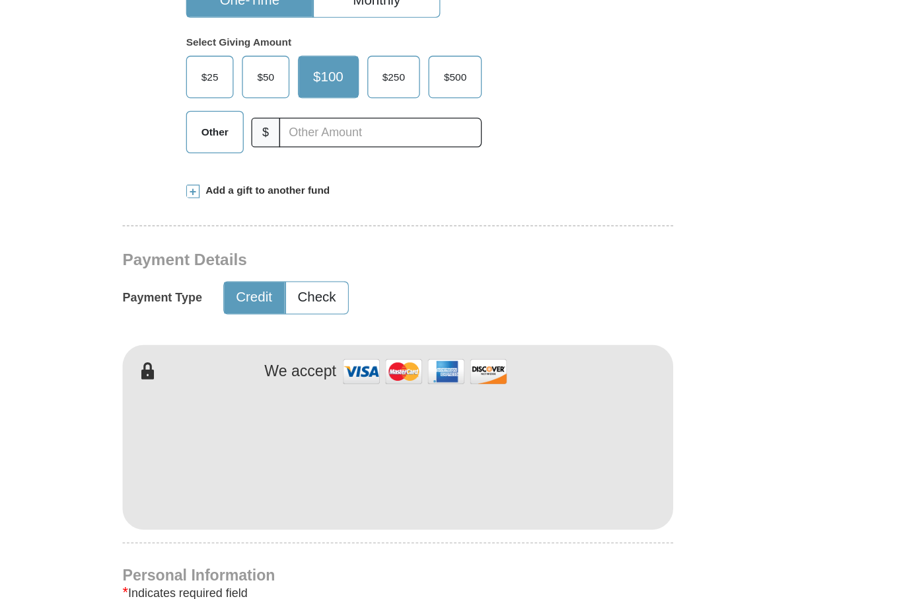
click at [587, 269] on form "Already have an account? Sign in for faster giving. Don't have an account? Crea…" at bounding box center [454, 478] width 753 height 1621
